Goal: Use online tool/utility: Utilize a website feature to perform a specific function

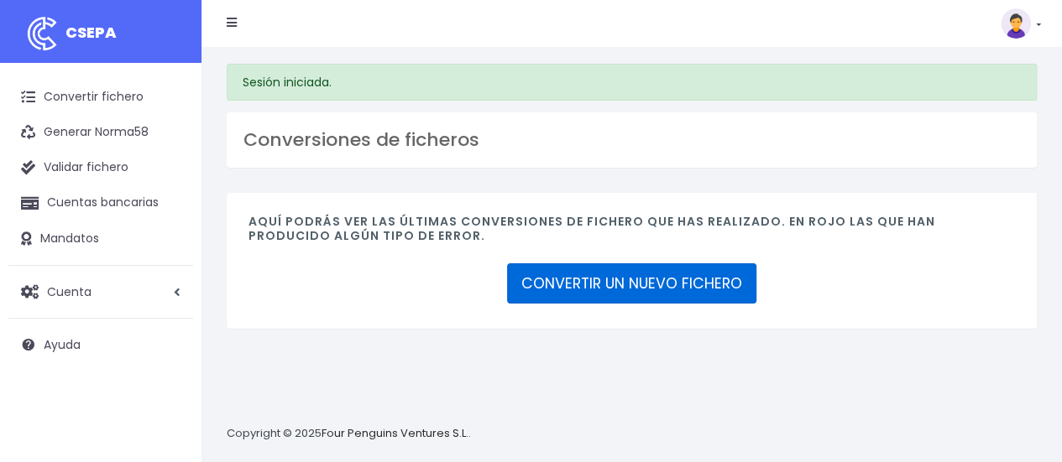
click at [649, 284] on link "CONVERTIR UN NUEVO FICHERO" at bounding box center [631, 283] width 249 height 40
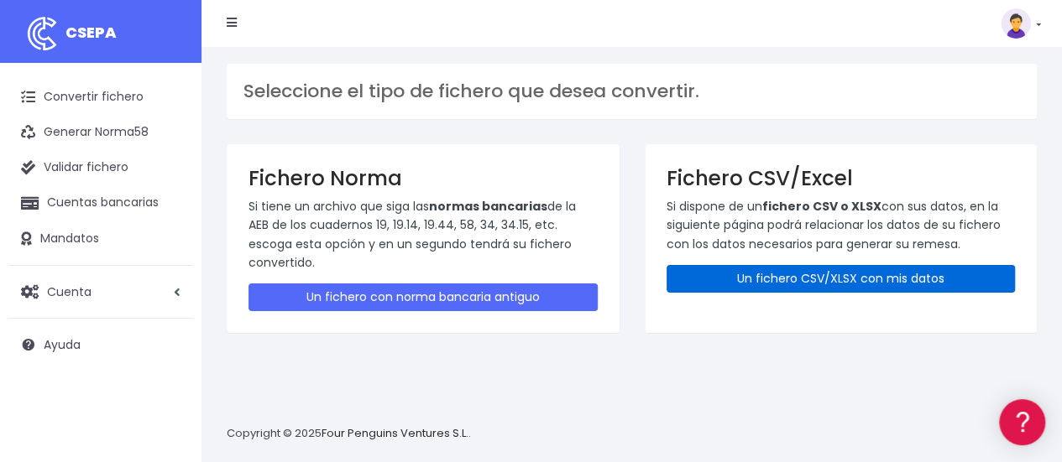
click at [788, 284] on link "Un fichero CSV/XLSX con mis datos" at bounding box center [840, 279] width 349 height 28
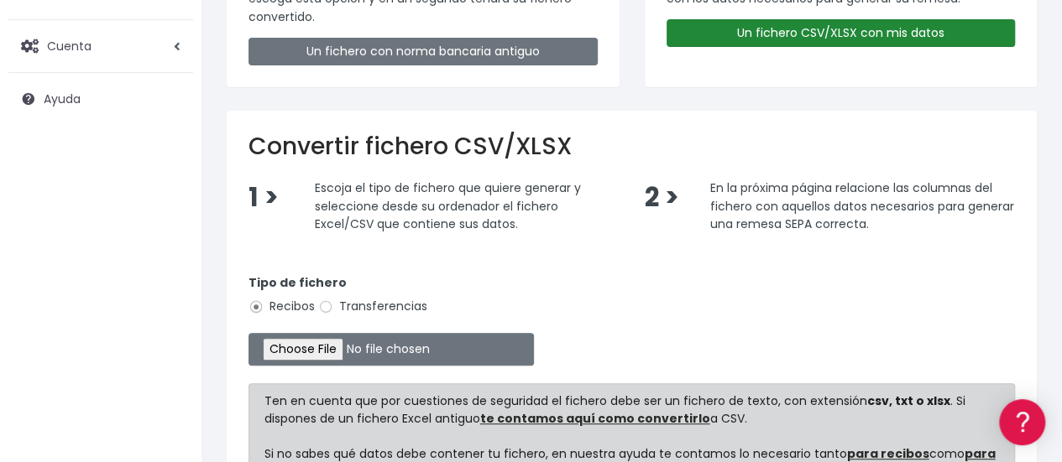
scroll to position [248, 0]
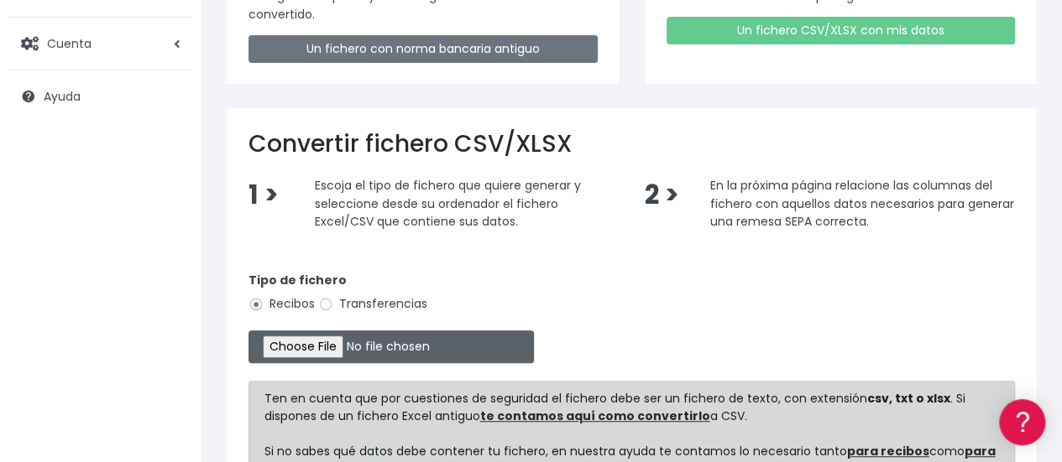
click at [381, 336] on input "file" at bounding box center [390, 347] width 285 height 33
type input "C:\fakepath\CUOTA TSAGCAM PENDIENTES.xlsx"
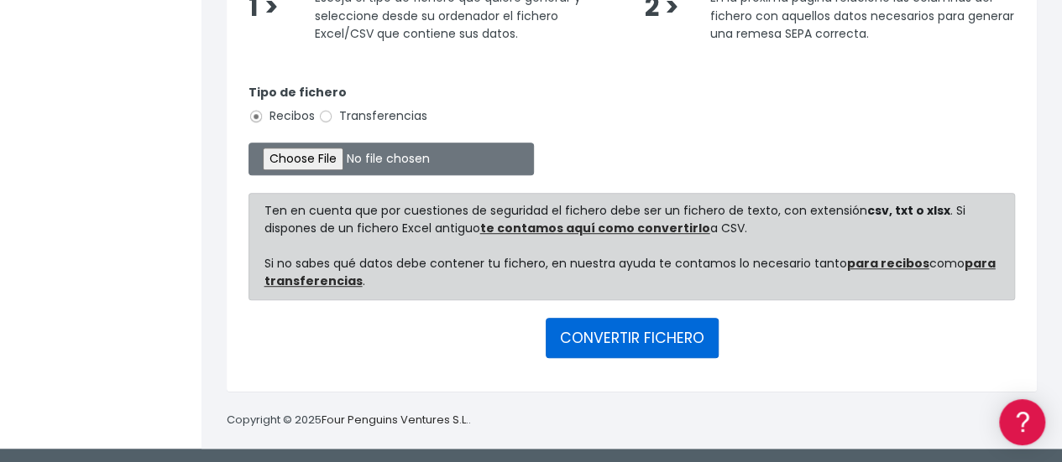
click at [671, 352] on button "CONVERTIR FICHERO" at bounding box center [631, 338] width 173 height 40
click at [616, 319] on button "CONVERTIR FICHERO" at bounding box center [631, 338] width 173 height 40
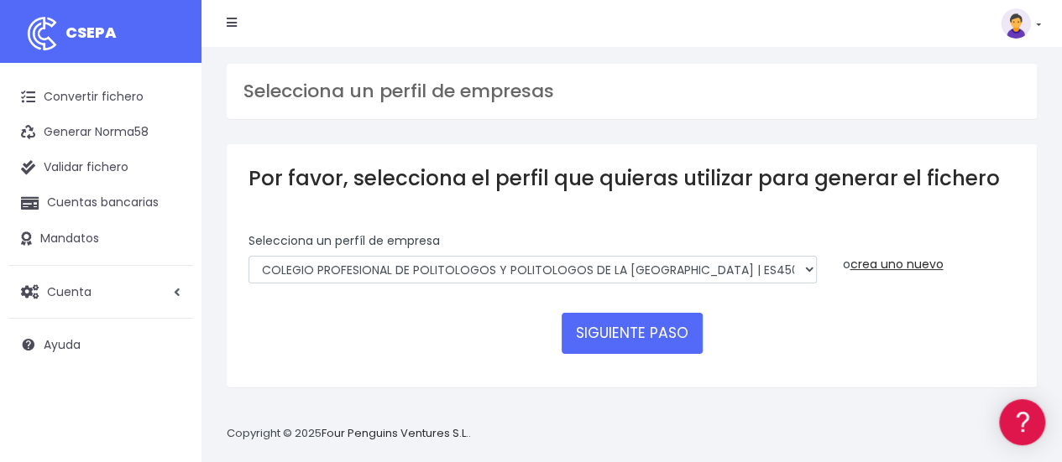
drag, startPoint x: 605, startPoint y: 288, endPoint x: 624, endPoint y: 281, distance: 20.4
click at [624, 281] on div "Selecciona un perfíl de empresa COLEGIO PROFESIONAL DE POLITOLOGOS Y POLITOLOGO…" at bounding box center [532, 264] width 593 height 64
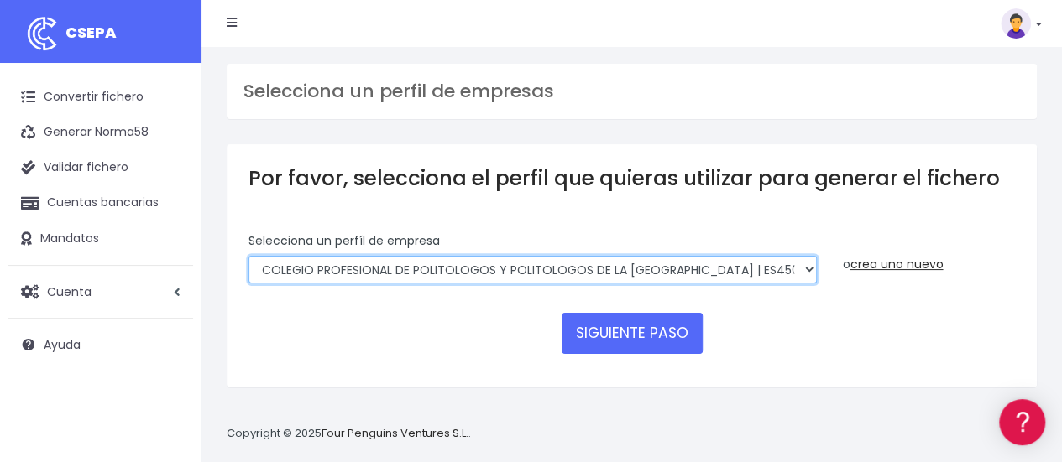
click at [624, 281] on select "COLEGIO PROFESIONAL DE POLITOLOGOS Y POLITOLOGOS DE LA COMUNIDAD DE MADRID | ES…" at bounding box center [532, 270] width 568 height 29
click at [248, 256] on select "COLEGIO PROFESIONAL DE POLITOLOGOS Y POLITOLOGOS DE LA COMUNIDAD DE MADRID | ES…" at bounding box center [532, 270] width 568 height 29
select select "2134"
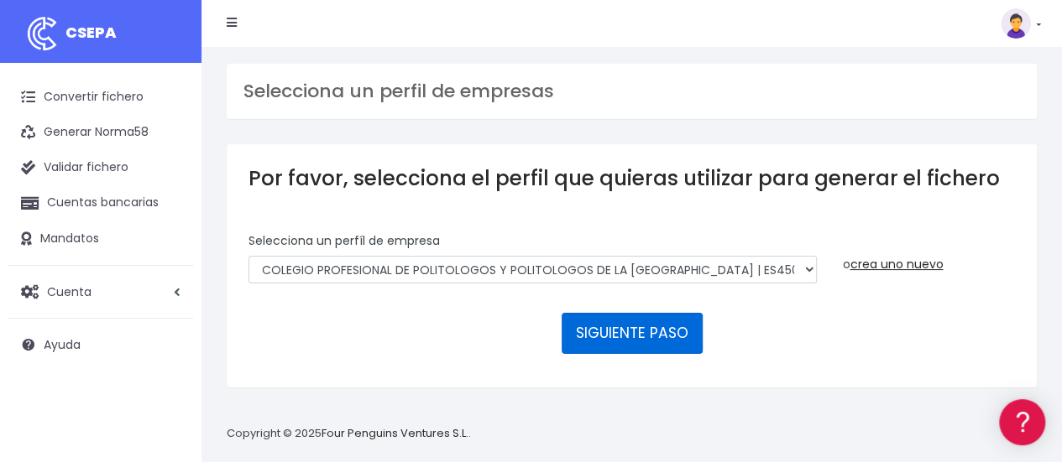
drag, startPoint x: 641, startPoint y: 376, endPoint x: 594, endPoint y: 349, distance: 54.1
click at [594, 349] on div "Por favor, selecciona el perfil que quieras utilizar para generar el fichero Se…" at bounding box center [632, 265] width 810 height 243
click at [594, 349] on button "SIGUIENTE PASO" at bounding box center [631, 333] width 141 height 40
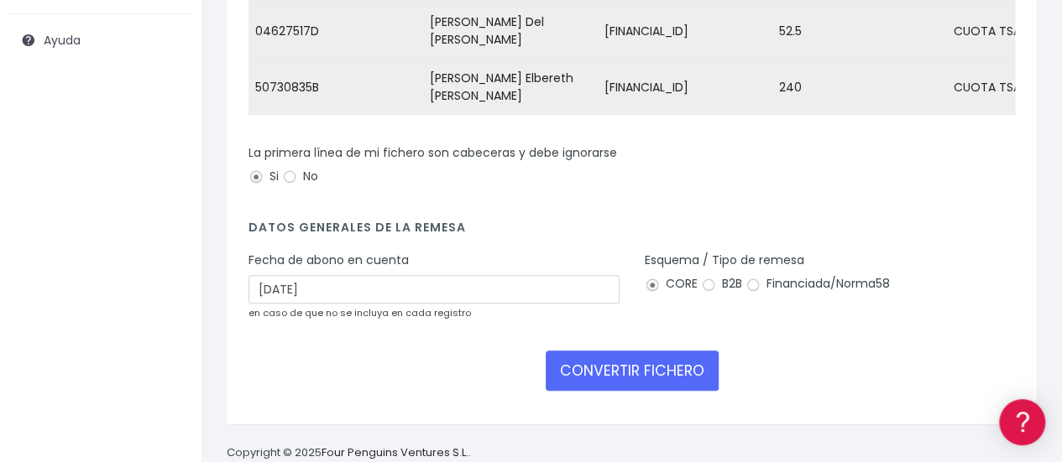
scroll to position [305, 0]
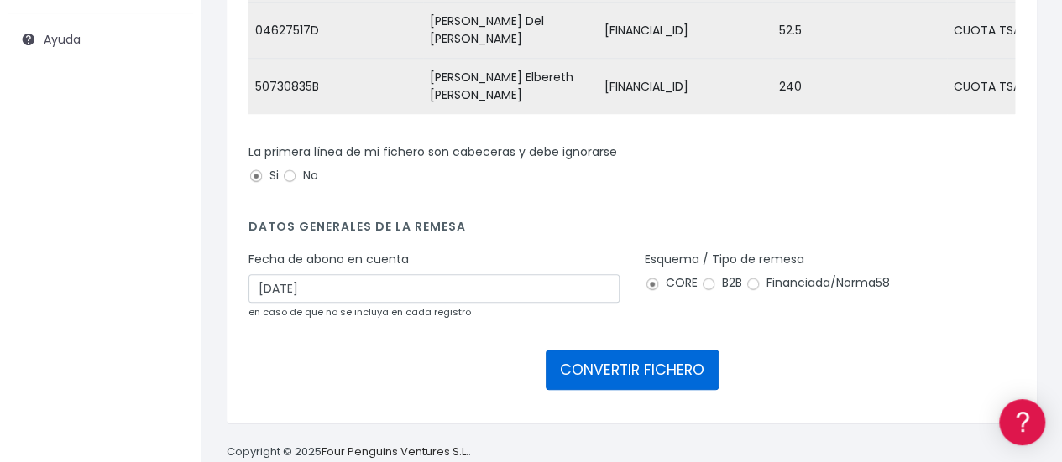
click at [618, 380] on button "CONVERTIR FICHERO" at bounding box center [631, 370] width 173 height 40
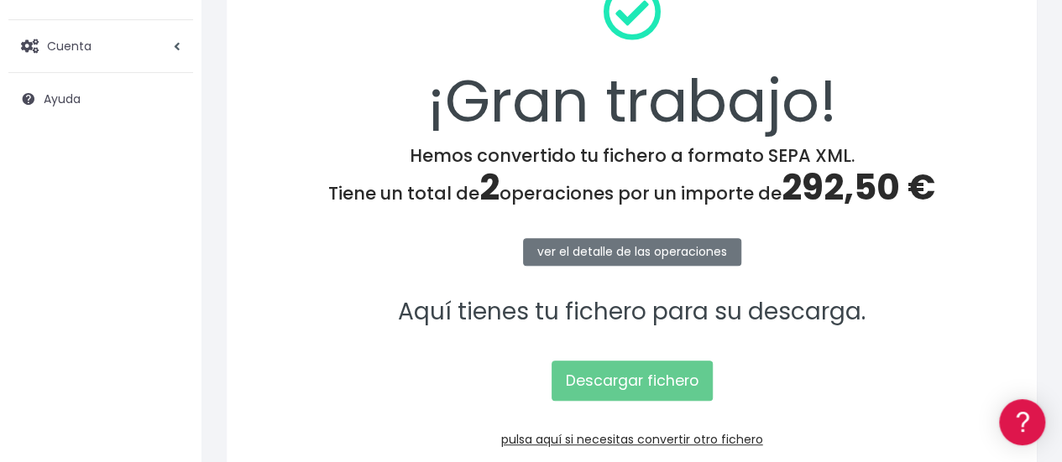
scroll to position [252, 0]
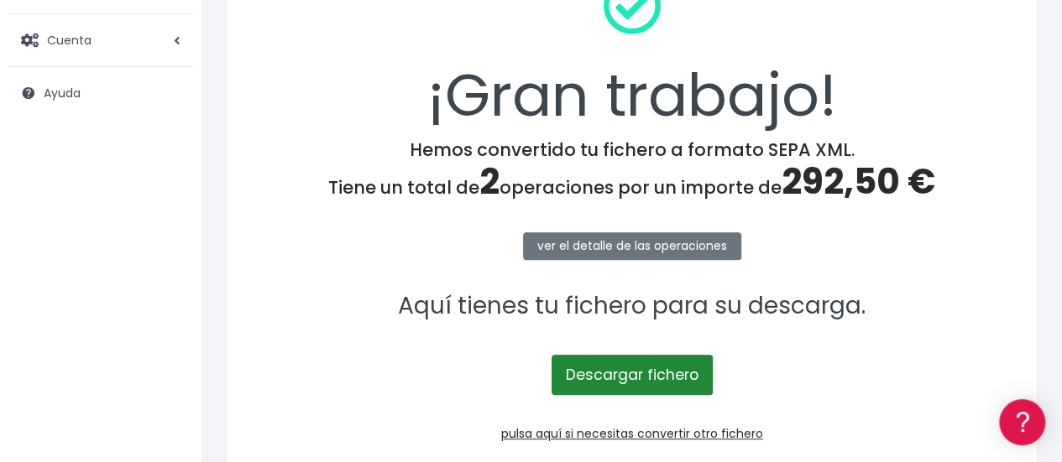
click at [622, 381] on link "Descargar fichero" at bounding box center [631, 375] width 161 height 40
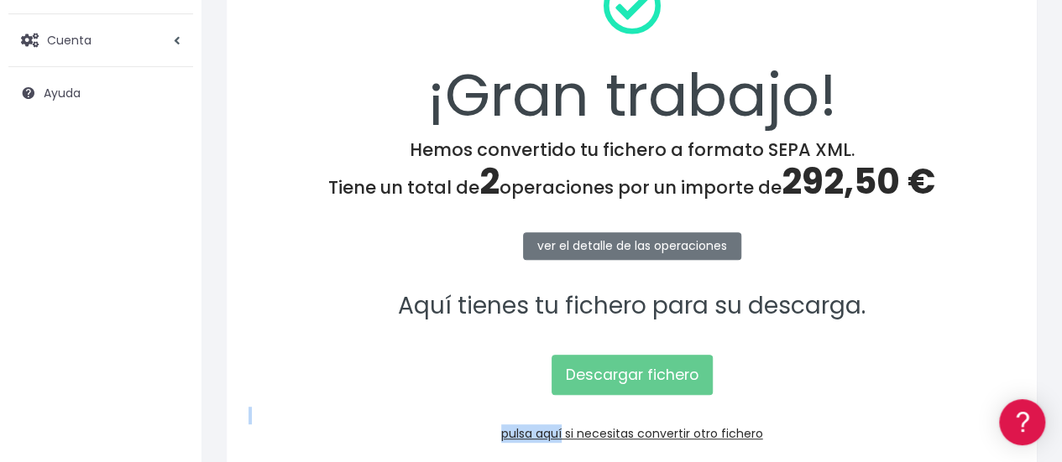
drag, startPoint x: 577, startPoint y: 412, endPoint x: 556, endPoint y: 452, distance: 45.4
click at [556, 452] on div "¡Gran trabajo! Hemos convertido tu fichero a formato SEPA XML. Tiene un total d…" at bounding box center [632, 208] width 810 height 535
click at [556, 452] on div "¡Gran trabajo! Hemos convertido tu fichero a formato SEPA XML. Tiene un total d…" at bounding box center [632, 207] width 810 height 535
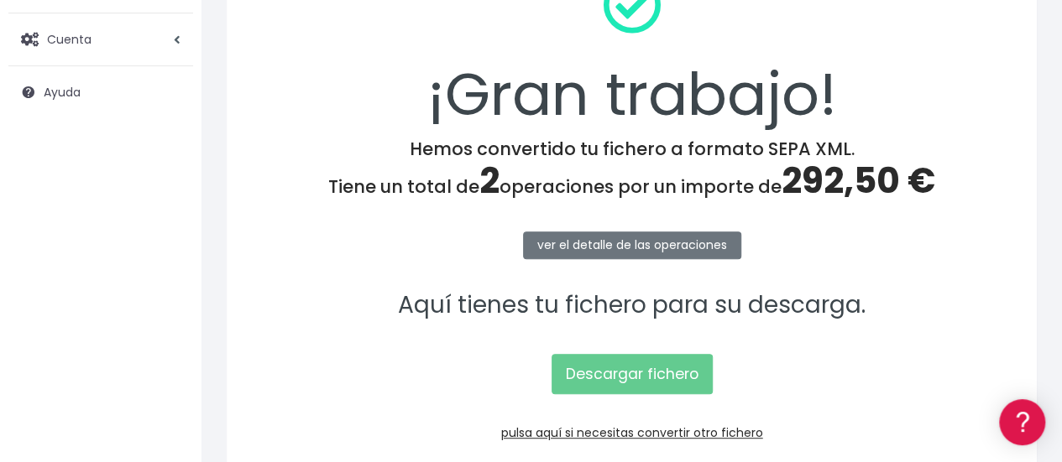
click at [584, 439] on p "pulsa aquí si necesitas convertir otro fichero" at bounding box center [631, 433] width 766 height 18
click at [596, 432] on link "pulsa aquí si necesitas convertir otro fichero" at bounding box center [632, 433] width 262 height 17
drag, startPoint x: 592, startPoint y: 410, endPoint x: 607, endPoint y: 432, distance: 26.5
click at [607, 432] on div "¡Gran trabajo! Hemos convertido tu fichero a formato SEPA XML. Tiene un total d…" at bounding box center [632, 207] width 810 height 535
click at [607, 432] on link "pulsa aquí si necesitas convertir otro fichero" at bounding box center [632, 433] width 262 height 17
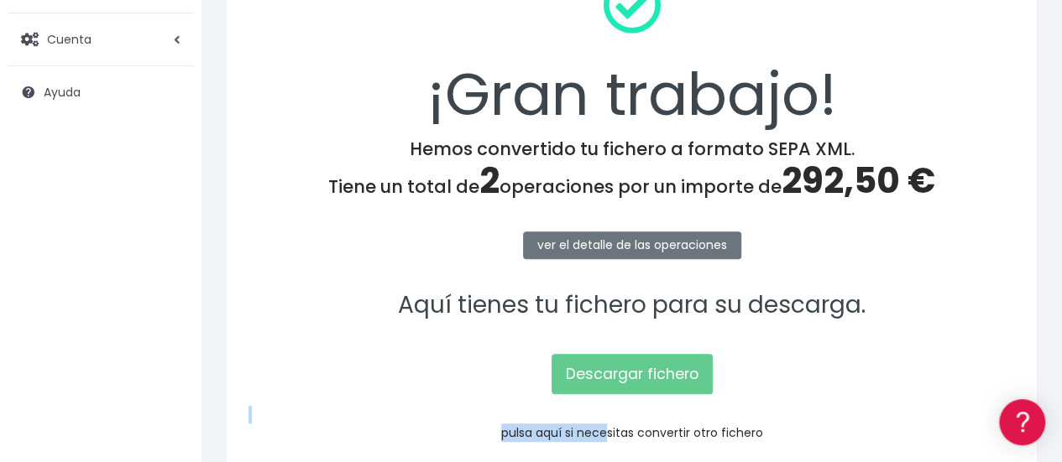
click at [607, 432] on link "pulsa aquí si necesitas convertir otro fichero" at bounding box center [632, 433] width 262 height 17
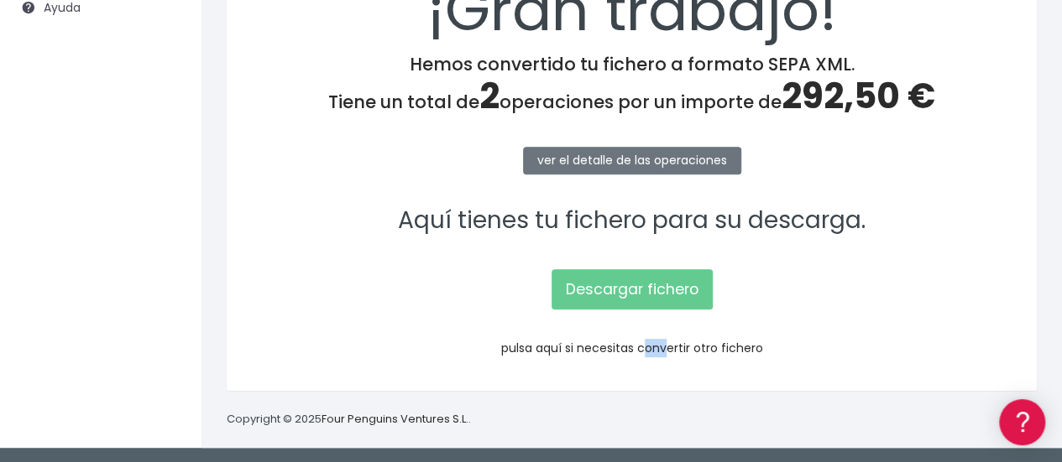
drag, startPoint x: 670, startPoint y: 357, endPoint x: 638, endPoint y: 352, distance: 32.4
click at [638, 352] on div "¡Gran trabajo! Hemos convertido tu fichero a formato SEPA XML. Tiene un total d…" at bounding box center [632, 123] width 810 height 535
click at [638, 352] on link "pulsa aquí si necesitas convertir otro fichero" at bounding box center [632, 348] width 262 height 17
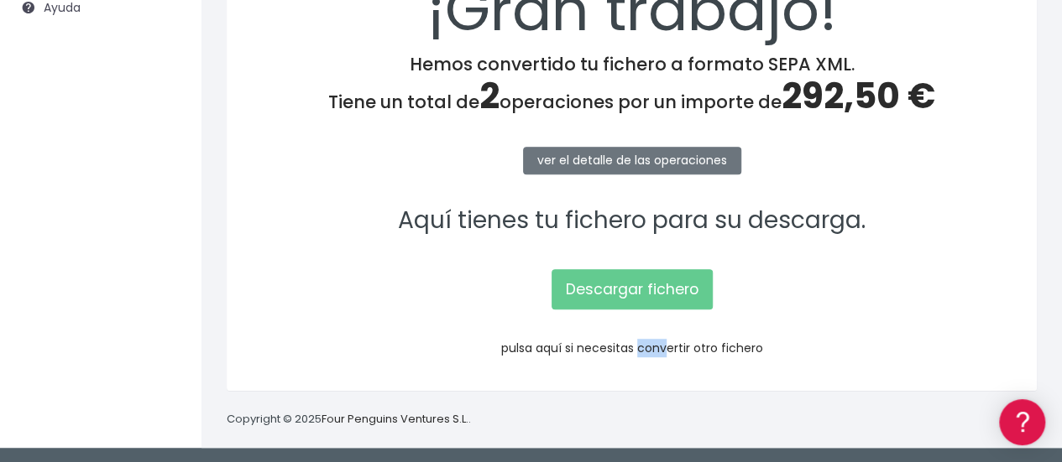
click at [638, 352] on link "pulsa aquí si necesitas convertir otro fichero" at bounding box center [632, 348] width 262 height 17
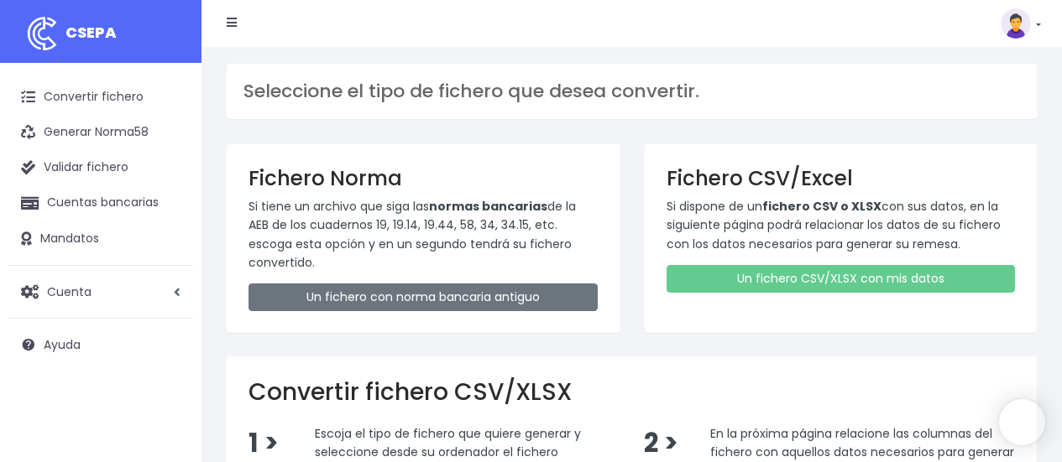
scroll to position [354, 0]
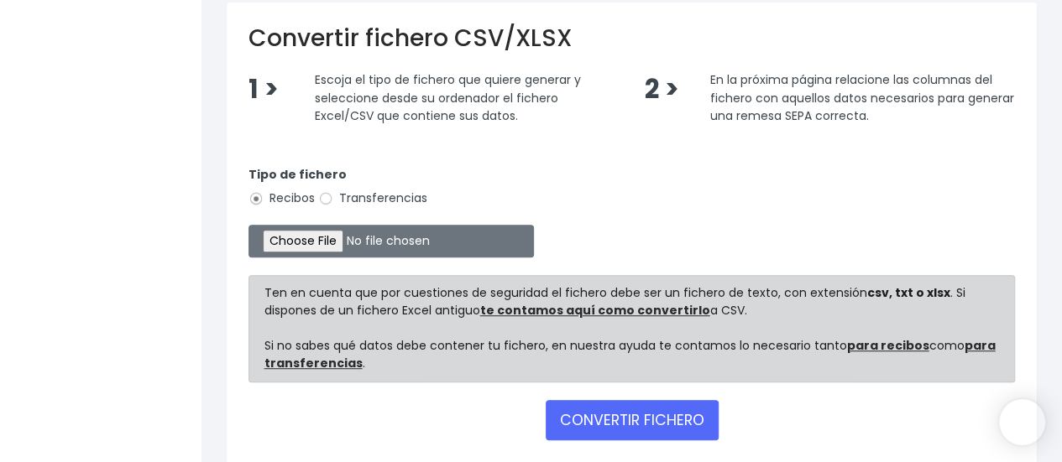
click at [357, 251] on input "file" at bounding box center [390, 241] width 285 height 33
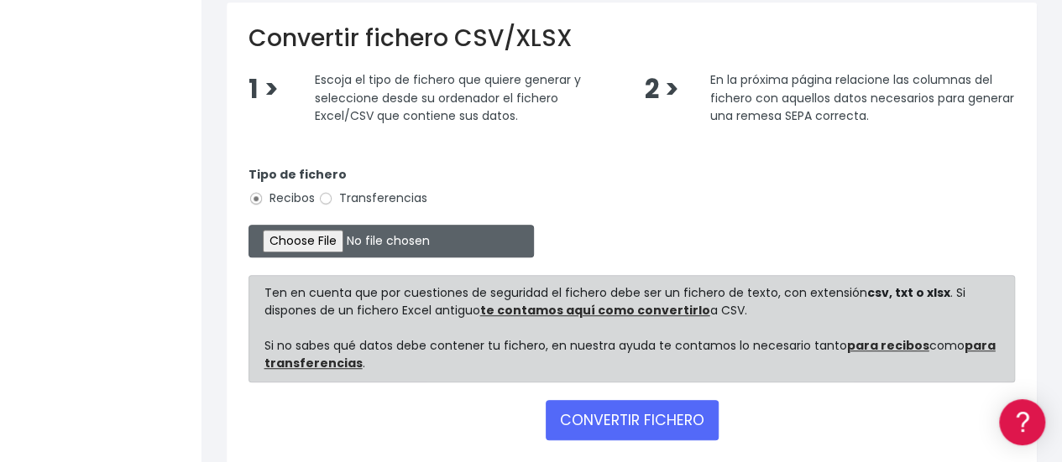
type input "C:\fakepath\CUOTA TSAGCAM PENDIENTES.xlsx"
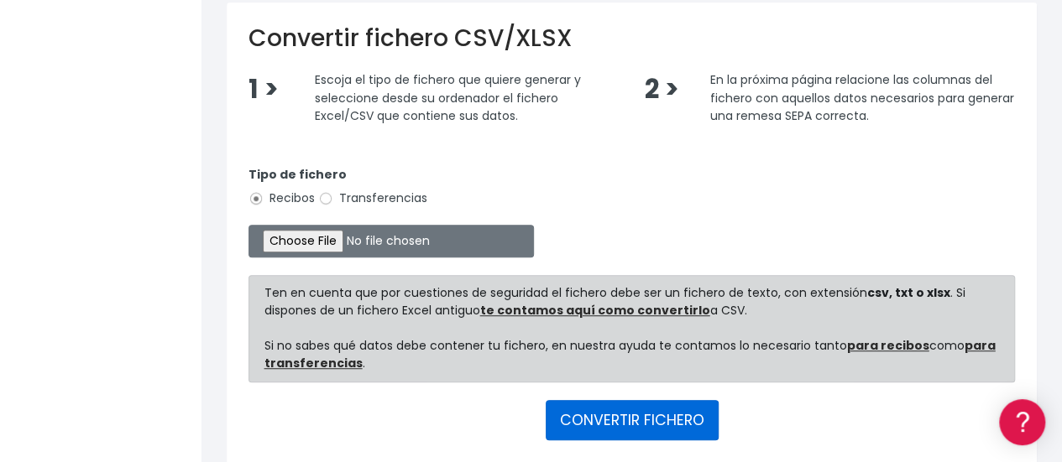
click at [592, 410] on button "CONVERTIR FICHERO" at bounding box center [631, 420] width 173 height 40
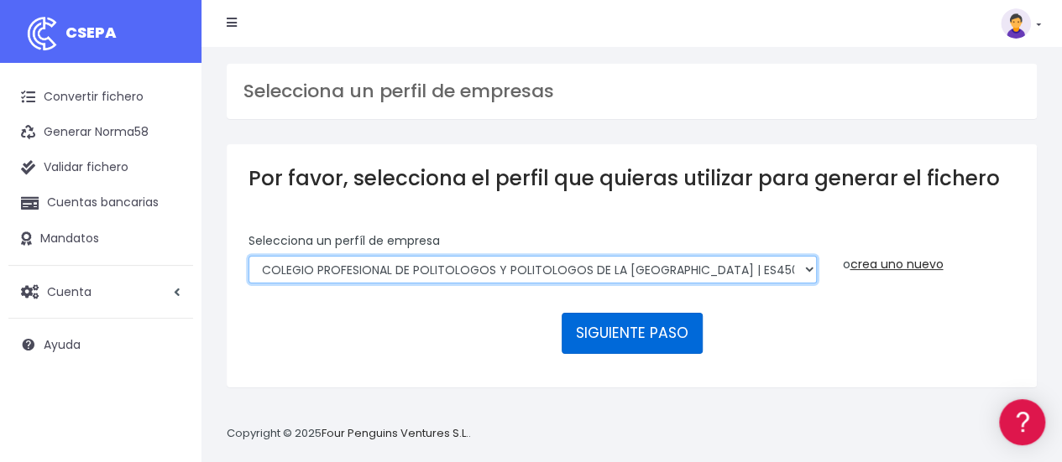
drag, startPoint x: 599, startPoint y: 258, endPoint x: 563, endPoint y: 324, distance: 75.5
click at [563, 324] on form "Selecciona un perfíl de empresa COLEGIO PROFESIONAL DE POLITOLOGOS Y POLITOLOGO…" at bounding box center [631, 298] width 766 height 133
select select "1972"
click at [248, 256] on select "COLEGIO PROFESIONAL DE POLITOLOGOS Y POLITOLOGOS DE LA COMUNIDAD DE MADRID | ES…" at bounding box center [532, 270] width 568 height 29
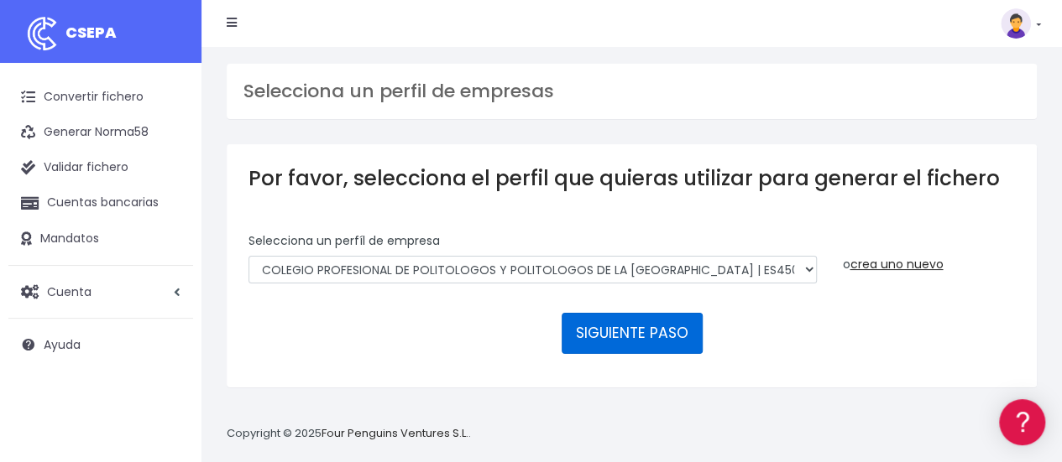
click at [637, 325] on button "SIGUIENTE PASO" at bounding box center [631, 333] width 141 height 40
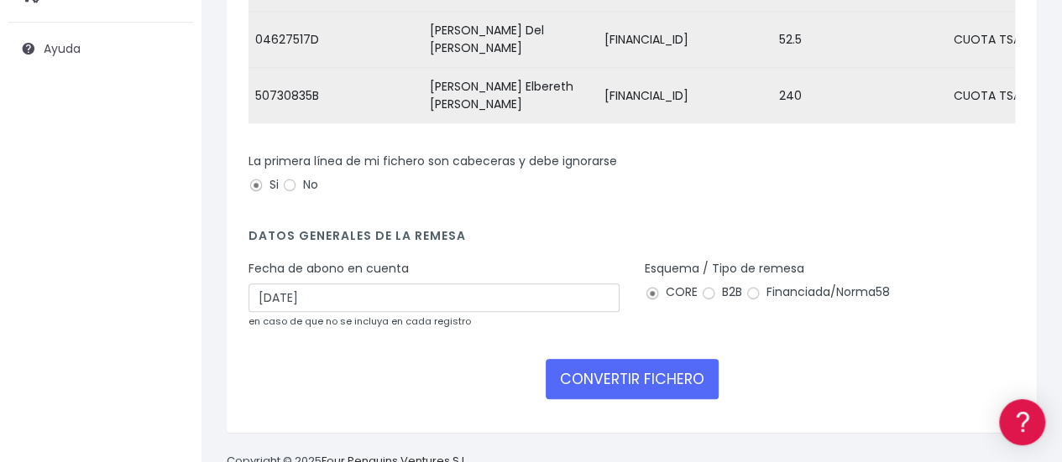
scroll to position [348, 0]
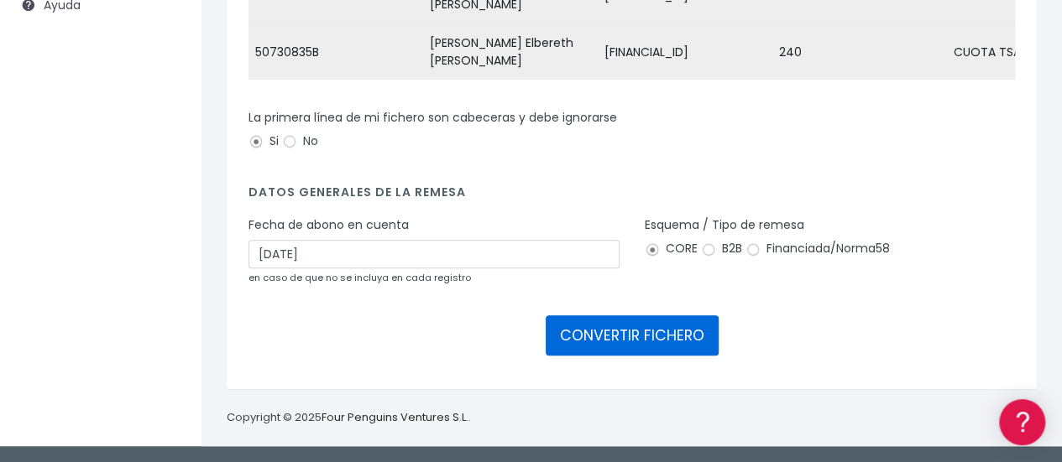
click at [644, 332] on button "CONVERTIR FICHERO" at bounding box center [631, 336] width 173 height 40
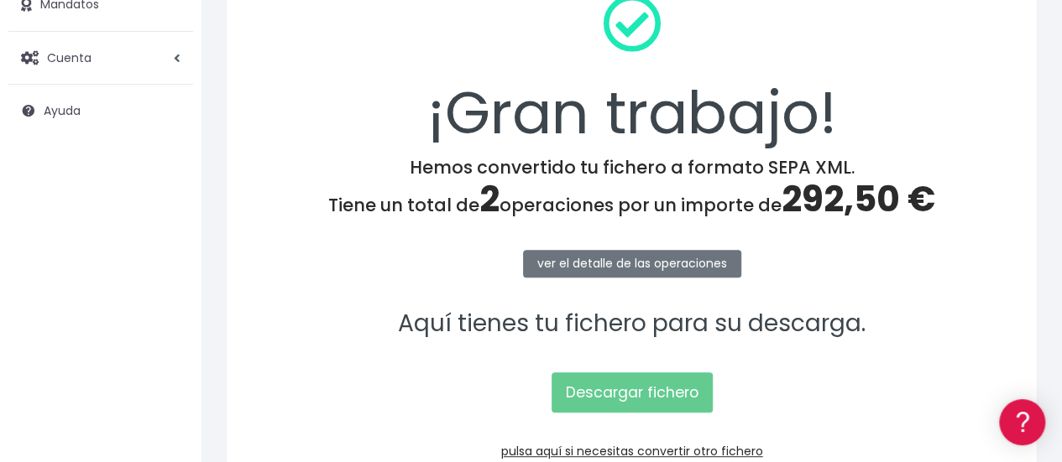
scroll to position [237, 0]
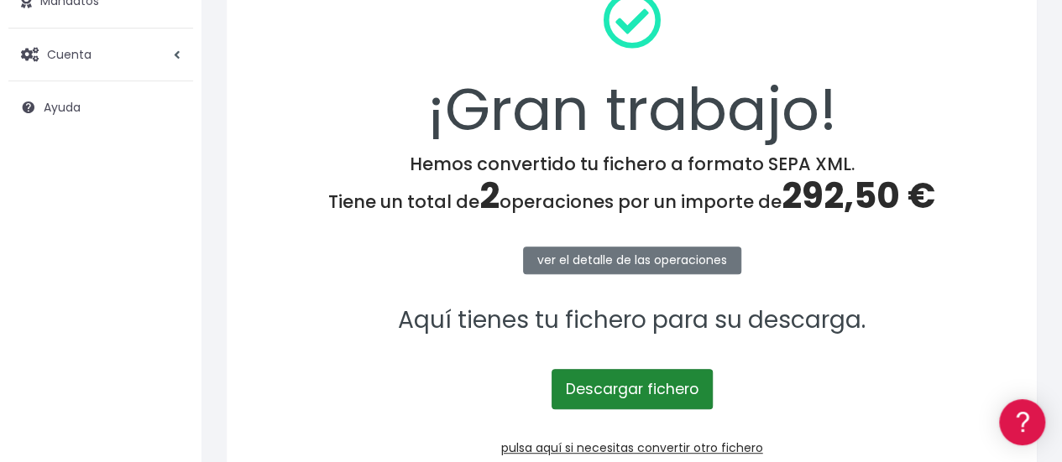
click at [621, 378] on link "Descargar fichero" at bounding box center [631, 389] width 161 height 40
